Goal: Information Seeking & Learning: Find specific fact

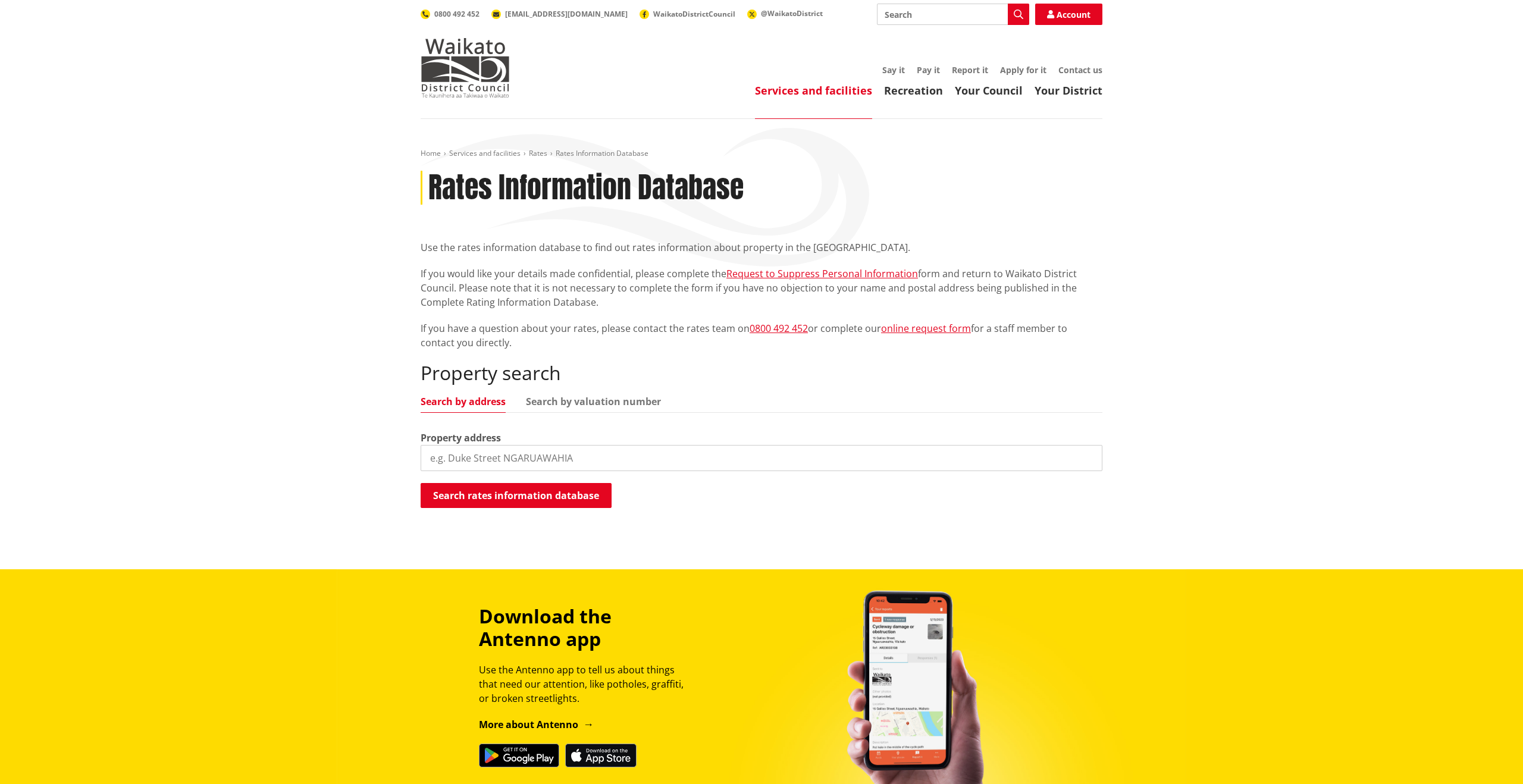
click at [483, 452] on input "search" at bounding box center [761, 458] width 682 height 26
click at [566, 462] on input "search" at bounding box center [761, 458] width 682 height 26
paste input "[PERSON_NAME][GEOGRAPHIC_DATA]"
click at [513, 496] on button "Search rates information database" at bounding box center [516, 495] width 191 height 25
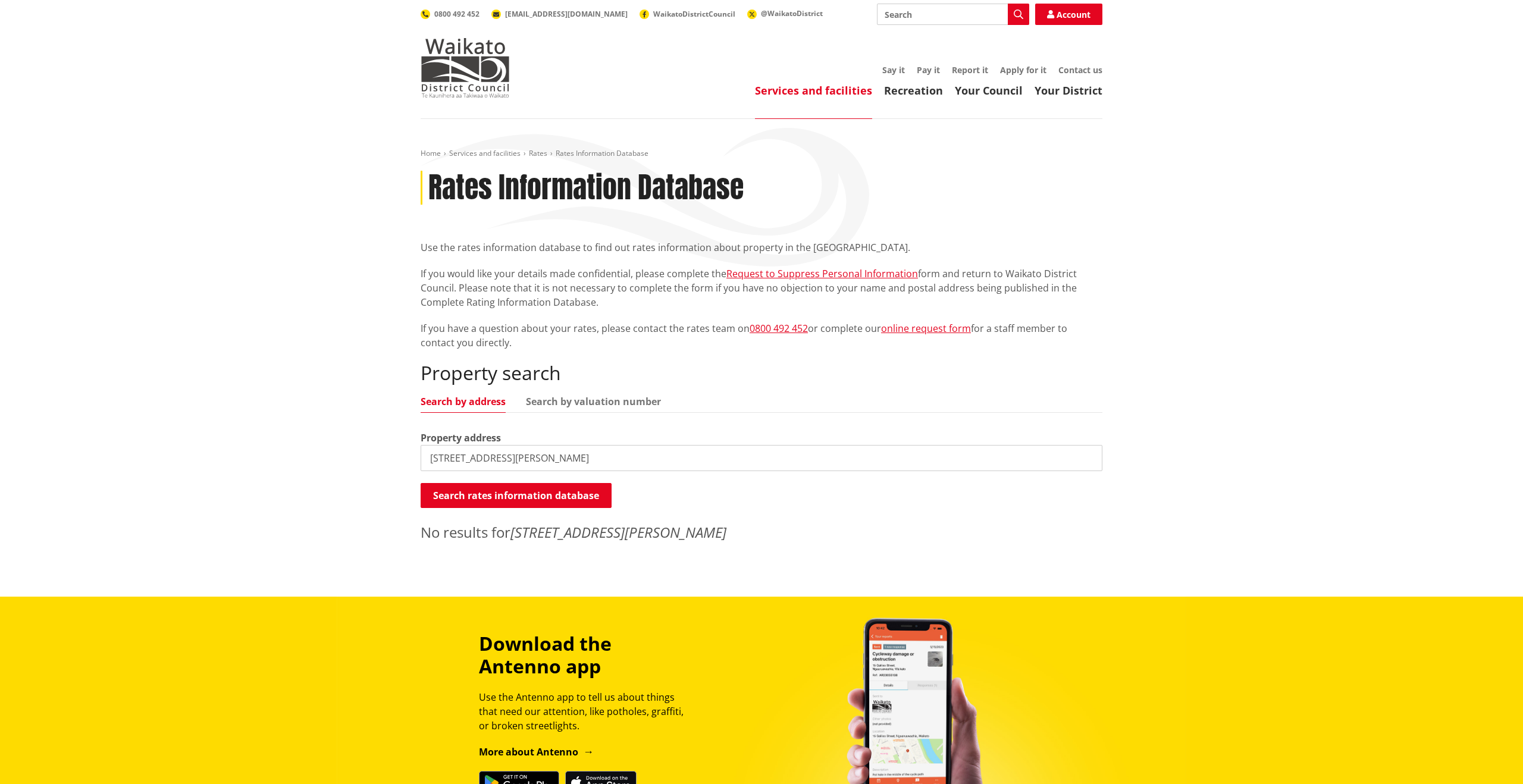
click at [479, 459] on input "[STREET_ADDRESS][PERSON_NAME]" at bounding box center [761, 458] width 682 height 26
click at [450, 458] on input "[STREET_ADDRESS][PERSON_NAME]" at bounding box center [761, 458] width 682 height 26
click at [515, 460] on input "[STREET_ADDRESS][PERSON_NAME]" at bounding box center [761, 458] width 682 height 26
drag, startPoint x: 448, startPoint y: 459, endPoint x: 389, endPoint y: 459, distance: 59.0
click at [389, 459] on div "Home Services and facilities Rates Rates Information Database Rates Information…" at bounding box center [761, 357] width 1523 height 477
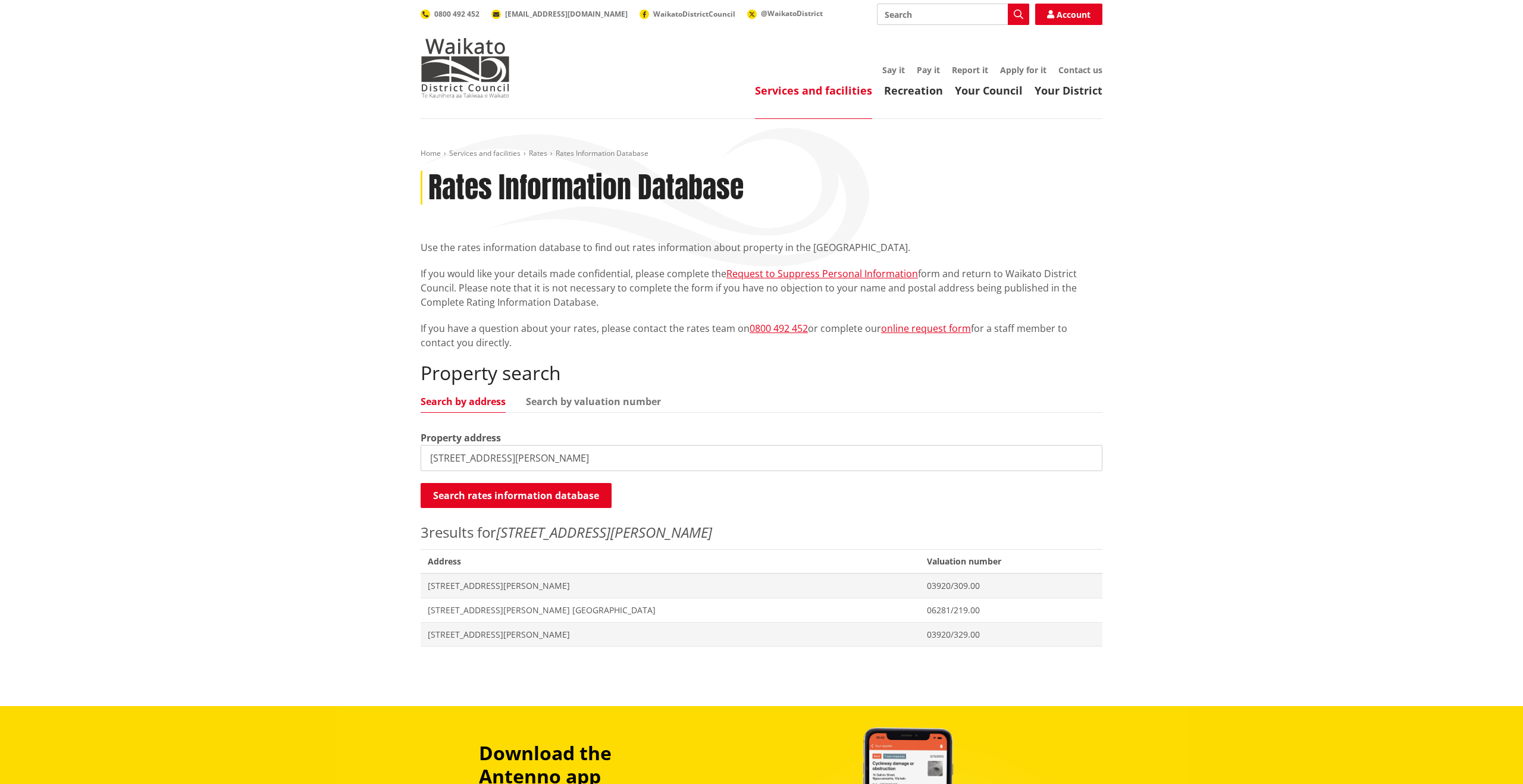
click at [440, 462] on input "[STREET_ADDRESS][PERSON_NAME]" at bounding box center [761, 458] width 682 height 26
drag, startPoint x: 441, startPoint y: 461, endPoint x: 394, endPoint y: 461, distance: 47.0
click at [394, 461] on div "Home Services and facilities Rates Rates Information Database Rates Information…" at bounding box center [761, 413] width 1523 height 587
type input "[STREET_ADDRESS][PERSON_NAME]"
click at [429, 496] on button "Search rates information database" at bounding box center [516, 495] width 191 height 25
